Goal: Download file/media

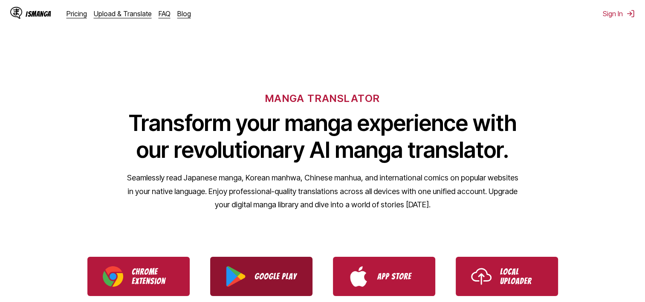
click at [285, 274] on p "Google Play" at bounding box center [275, 276] width 43 height 9
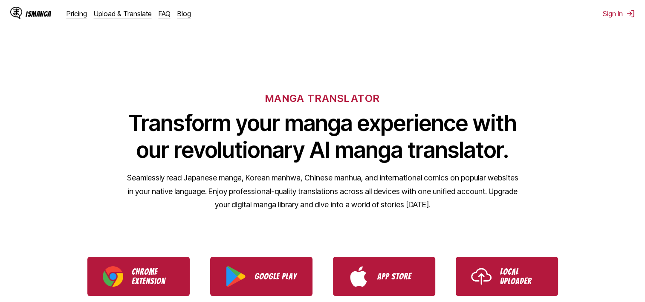
click at [248, 107] on div "MANGA TRANSLATOR Transform your manga experience with our revolutionary AI mang…" at bounding box center [322, 137] width 645 height 163
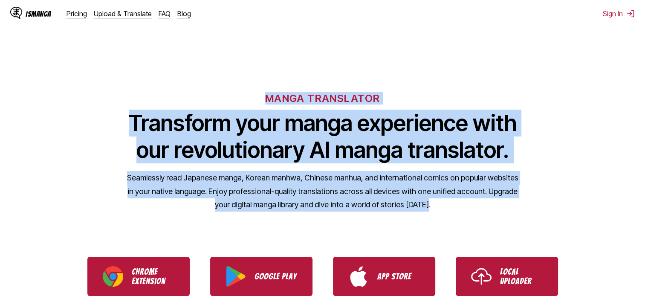
drag, startPoint x: 263, startPoint y: 94, endPoint x: 474, endPoint y: 214, distance: 242.8
click at [474, 214] on div "MANGA TRANSLATOR Transform your manga experience with our revolutionary AI mang…" at bounding box center [322, 137] width 645 height 163
click at [260, 87] on div "MANGA TRANSLATOR Transform your manga experience with our revolutionary AI mang…" at bounding box center [322, 137] width 645 height 163
click at [261, 95] on div "MANGA TRANSLATOR Transform your manga experience with our revolutionary AI mang…" at bounding box center [322, 137] width 645 height 163
drag, startPoint x: 264, startPoint y: 95, endPoint x: 435, endPoint y: 215, distance: 208.1
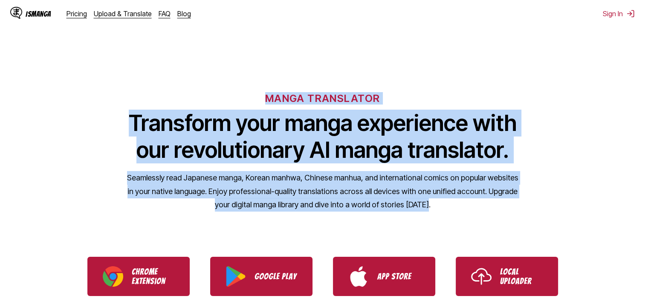
click at [435, 215] on div "MANGA TRANSLATOR Transform your manga experience with our revolutionary AI mang…" at bounding box center [322, 137] width 645 height 163
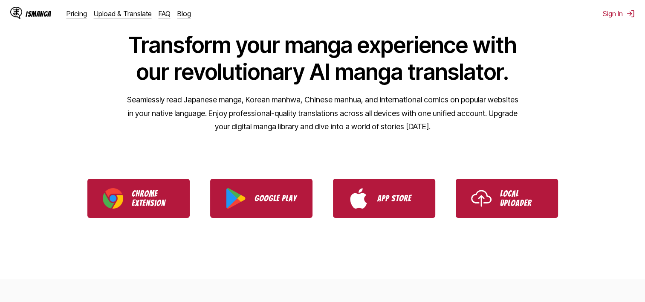
scroll to position [85, 0]
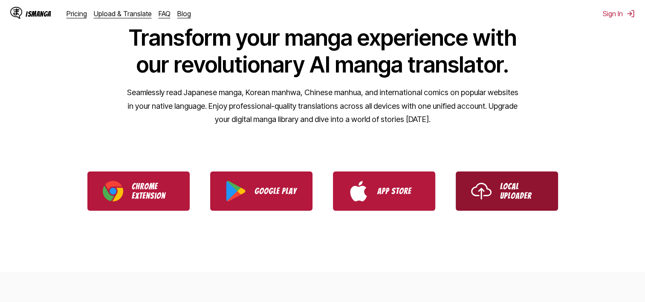
click at [518, 199] on p "Local Uploader" at bounding box center [521, 191] width 43 height 19
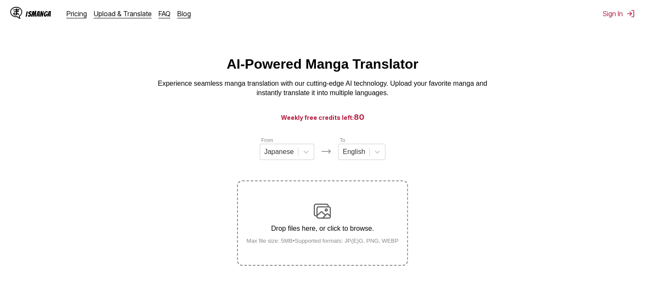
click at [324, 217] on img at bounding box center [322, 210] width 17 height 17
click at [0, 0] on input "Drop files here, or click to browse. Max file size: 5MB • Supported formats: JP…" at bounding box center [0, 0] width 0 height 0
